Goal: Find specific page/section: Find specific page/section

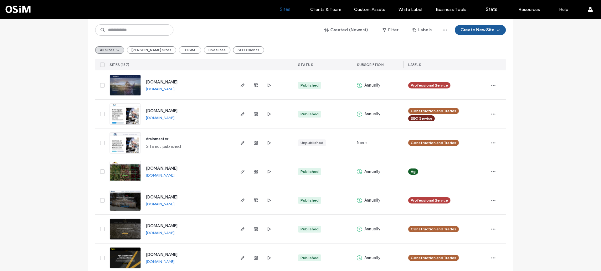
scroll to position [31, 0]
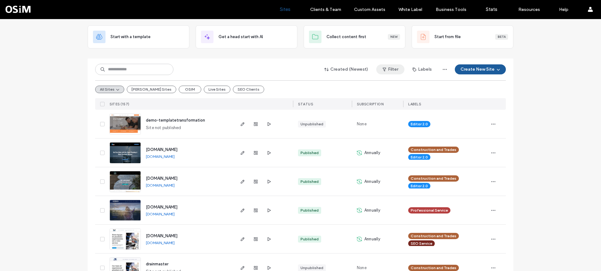
click at [402, 71] on button "Filter" at bounding box center [390, 69] width 28 height 10
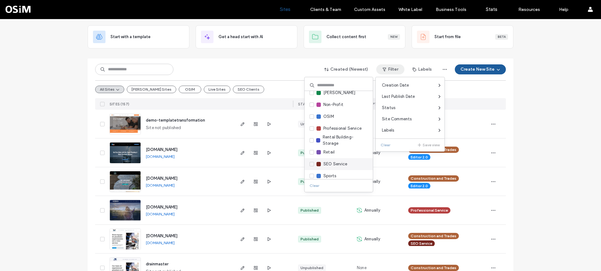
scroll to position [61, 0]
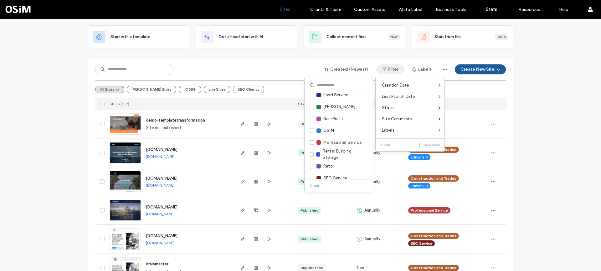
click at [342, 84] on input at bounding box center [339, 85] width 68 height 11
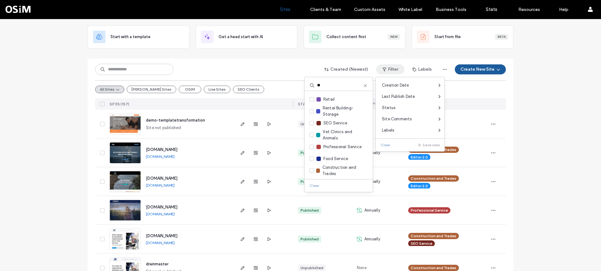
scroll to position [0, 0]
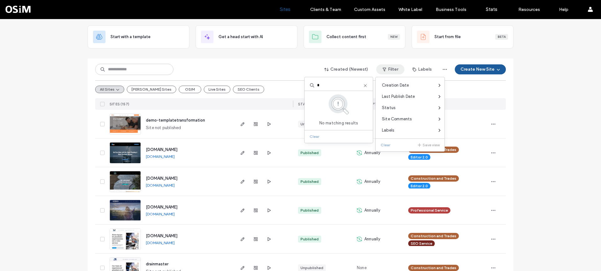
type input "*"
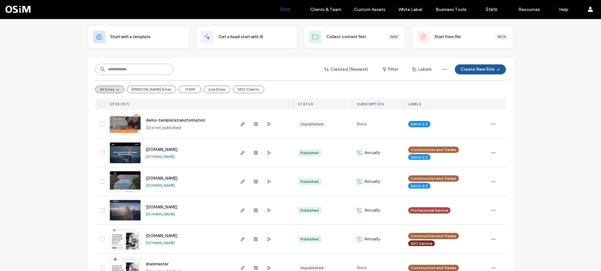
click at [128, 72] on input at bounding box center [134, 69] width 78 height 11
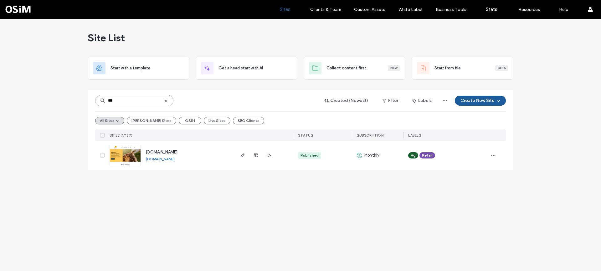
type input "***"
click at [174, 160] on link "[DOMAIN_NAME]" at bounding box center [160, 159] width 29 height 5
click at [167, 100] on icon at bounding box center [165, 101] width 5 height 5
